Goal: Check status: Check status

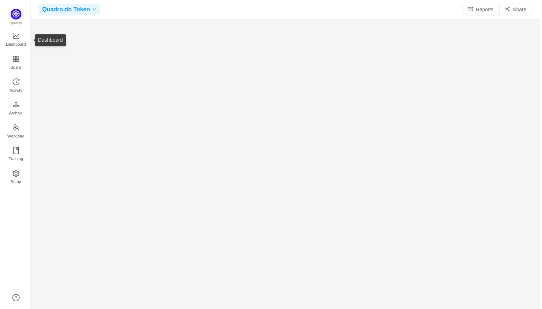
scroll to position [309, 512]
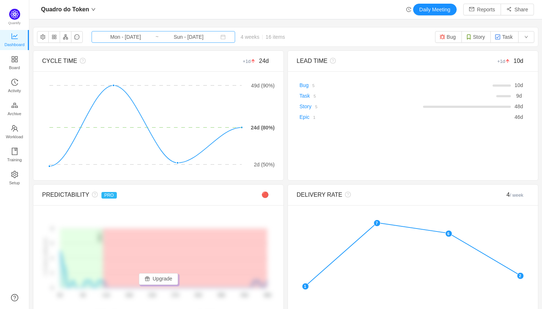
click at [141, 39] on input "Mon - [DATE]" at bounding box center [125, 37] width 59 height 8
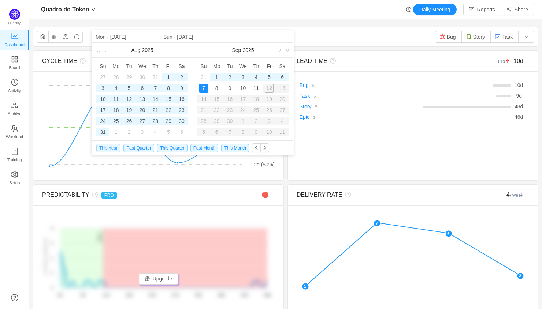
click at [111, 149] on span "This Year" at bounding box center [108, 148] width 24 height 8
type input "Wed - [DATE]"
type input "Sun - [DATE]"
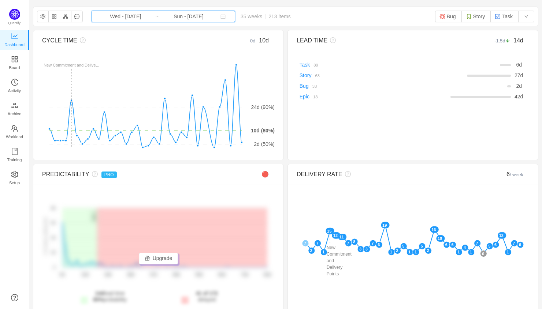
scroll to position [21, 0]
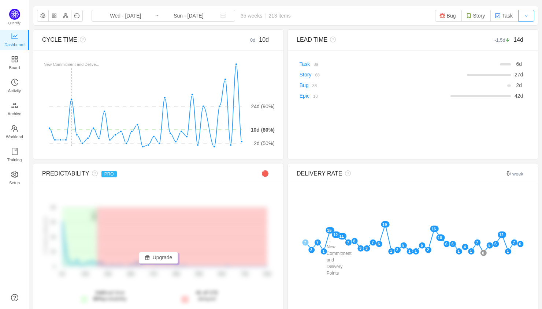
click at [523, 15] on button "button" at bounding box center [526, 16] width 16 height 12
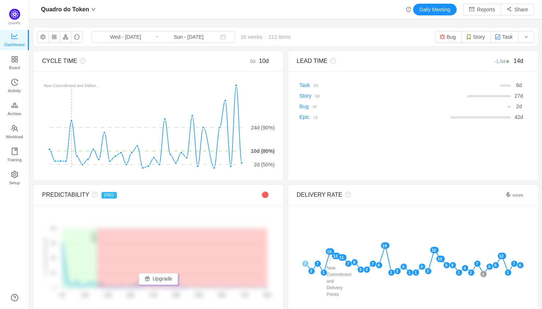
click at [86, 2] on div "Quadro do Token Daily Meeting Reports Share" at bounding box center [285, 9] width 512 height 19
click at [86, 9] on span "Quadro do Token" at bounding box center [65, 10] width 48 height 12
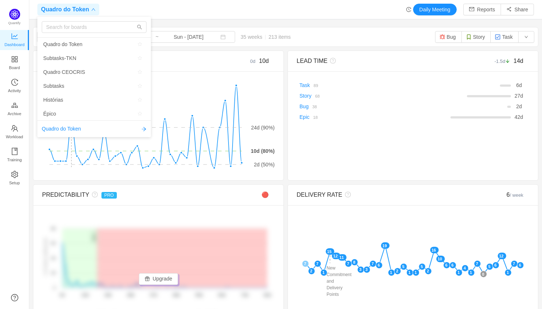
click at [86, 9] on span "Quadro do Token" at bounding box center [65, 10] width 48 height 12
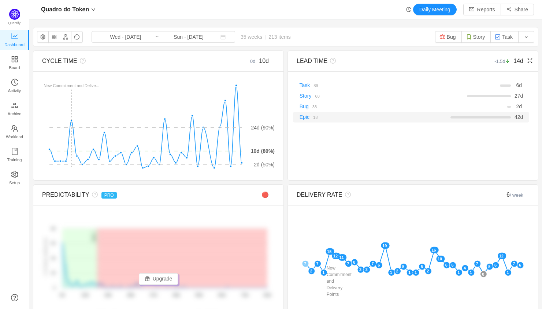
click at [324, 117] on div "Epic 18" at bounding box center [344, 117] width 97 height 8
click at [315, 117] on small "18" at bounding box center [315, 117] width 4 height 4
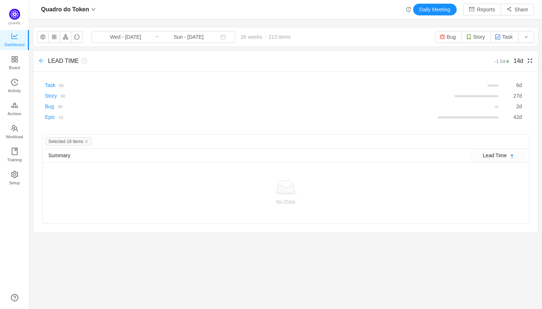
click at [42, 59] on icon "icon: arrow-left" at bounding box center [41, 61] width 6 height 6
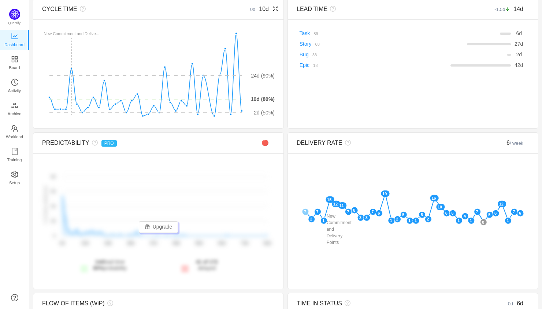
scroll to position [59, 0]
